Goal: Task Accomplishment & Management: Manage account settings

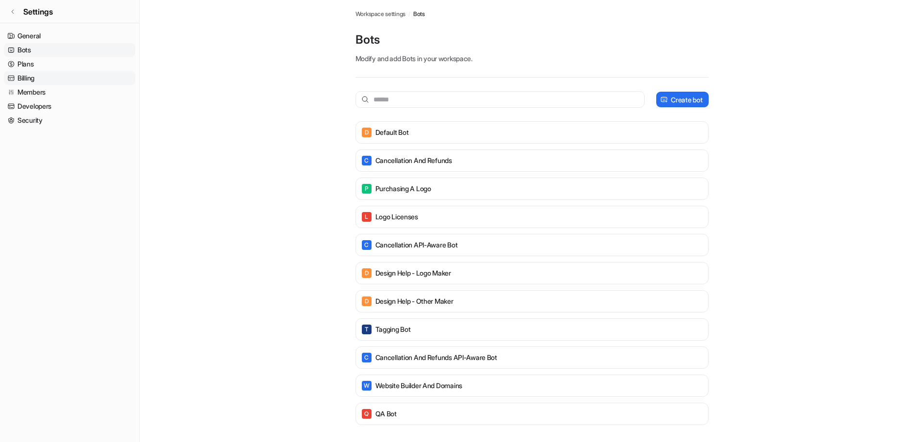
click at [27, 75] on link "Billing" at bounding box center [69, 78] width 131 height 14
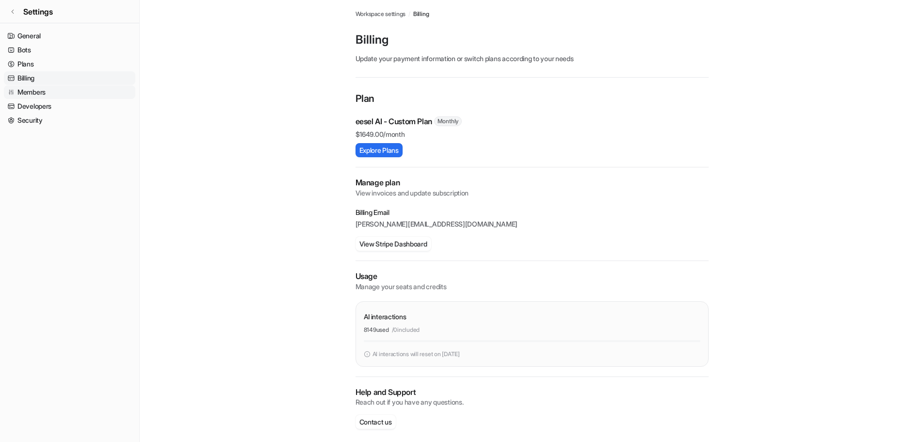
click at [37, 90] on link "Members" at bounding box center [69, 92] width 131 height 14
